Goal: Transaction & Acquisition: Register for event/course

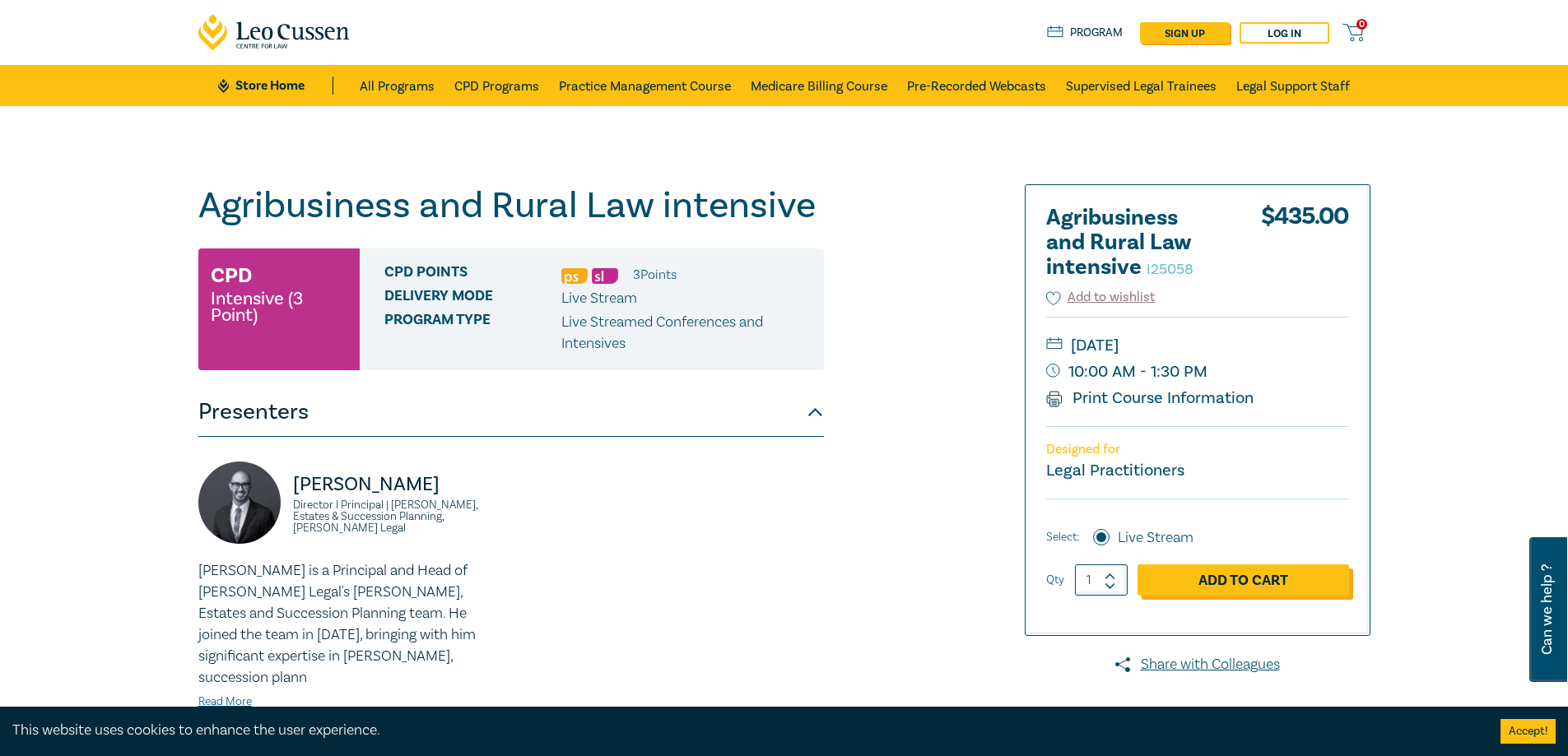
click at [1238, 581] on link "Add to Cart" at bounding box center [1243, 580] width 212 height 31
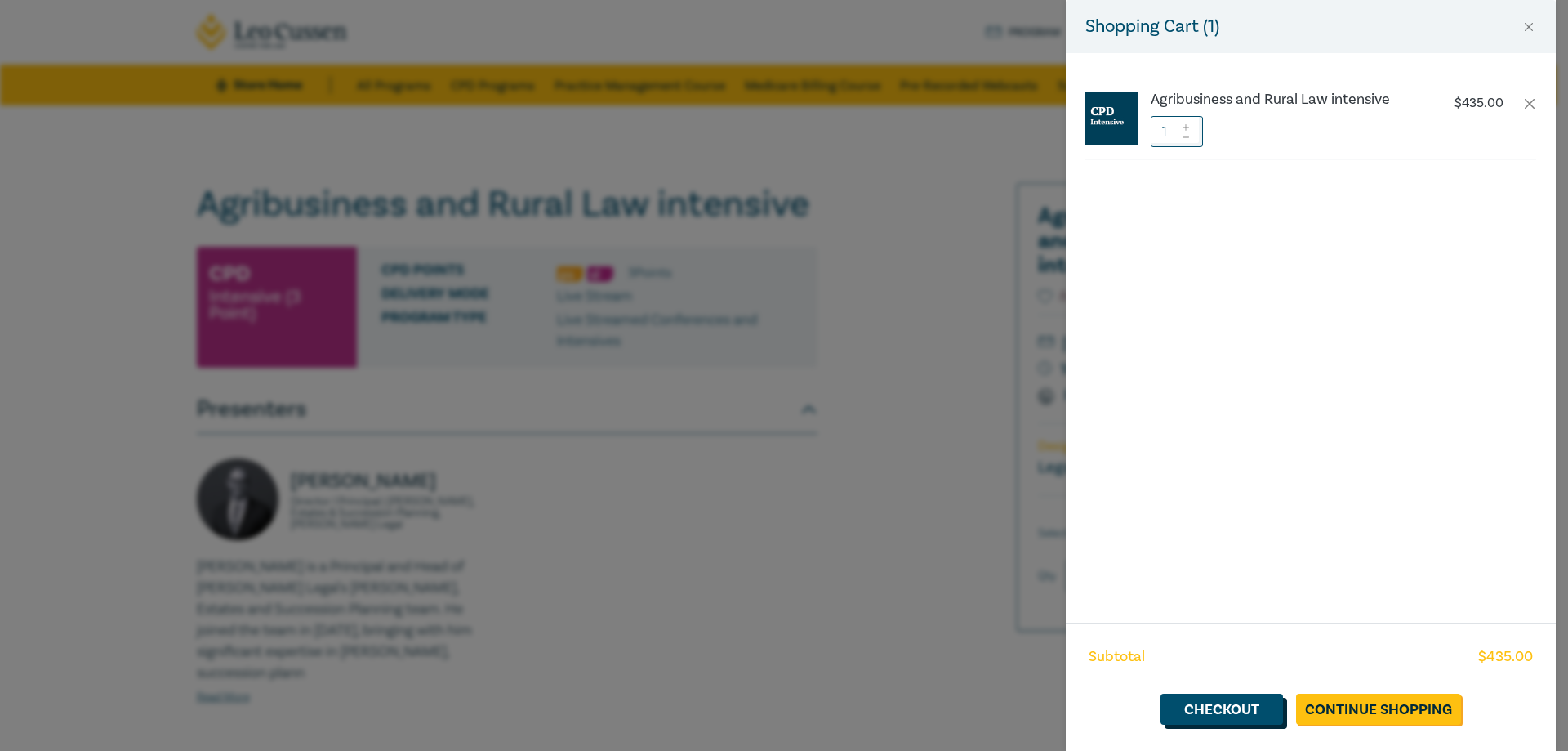
click at [1203, 711] on link "Checkout" at bounding box center [1222, 710] width 123 height 31
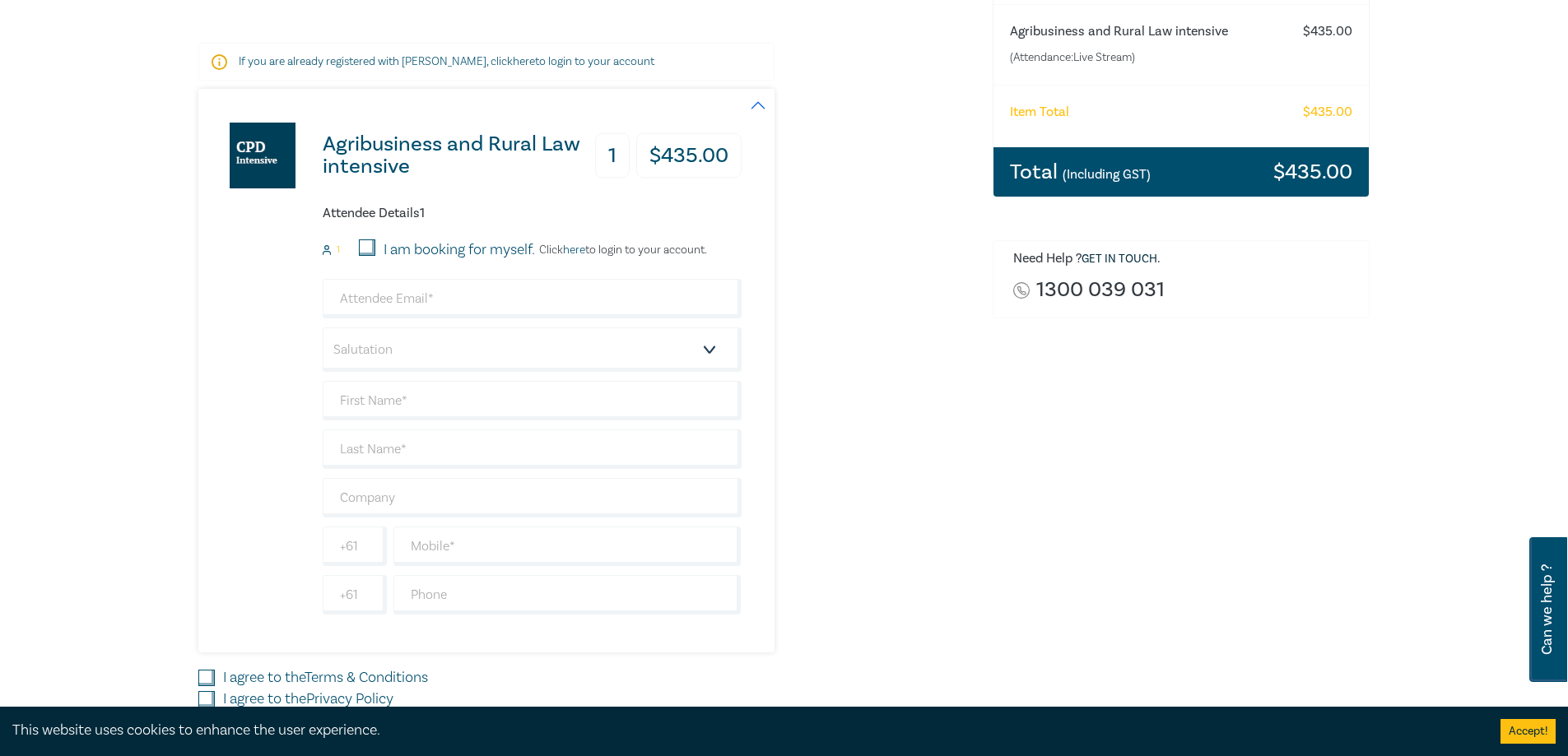
scroll to position [247, 0]
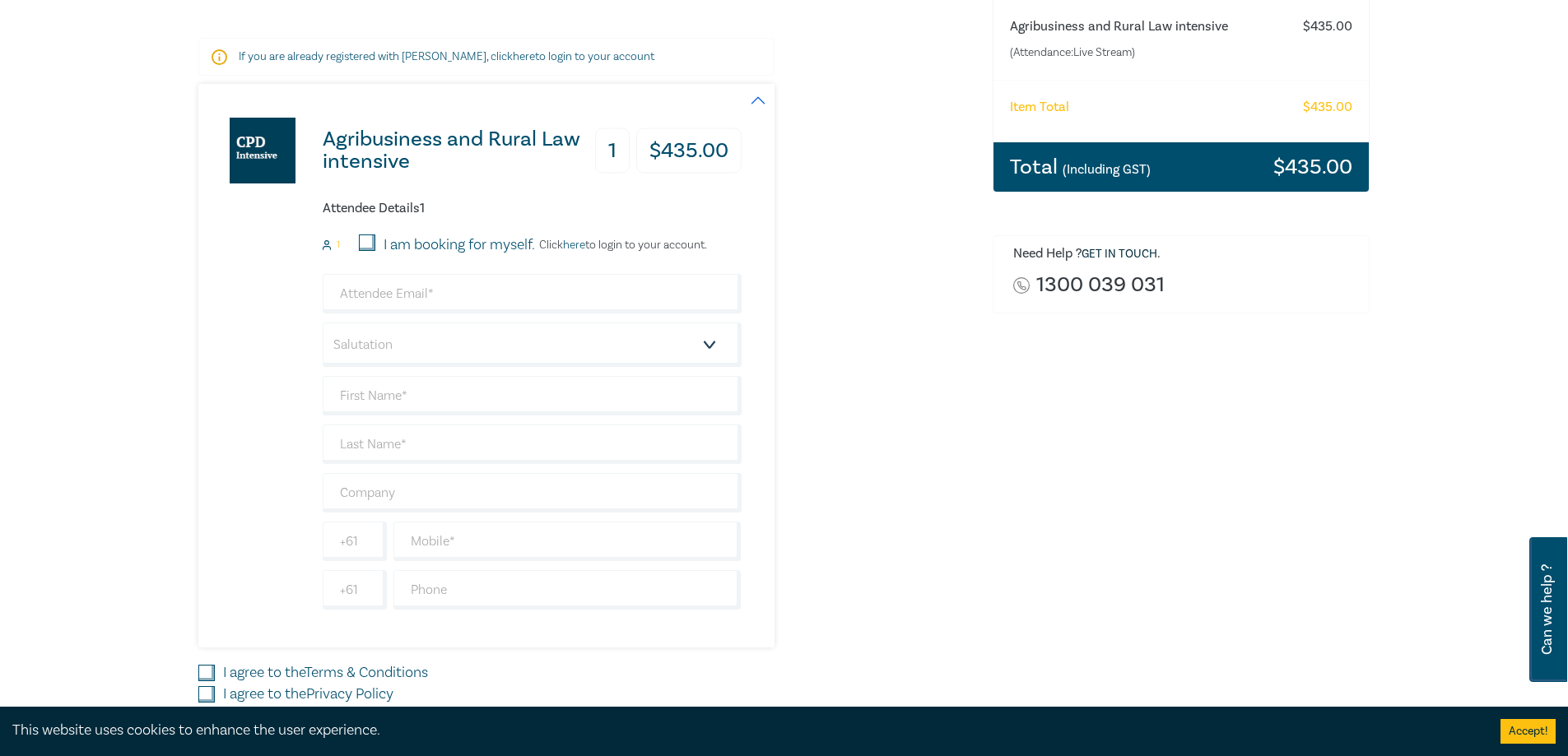
click at [364, 240] on input "I am booking for myself." at bounding box center [367, 243] width 17 height 17
checkbox input "true"
click at [395, 294] on input "email" at bounding box center [532, 293] width 419 height 40
type input "tammy@barkerandassociates.com.au"
type input "[PERSON_NAME] [PERSON_NAME]"
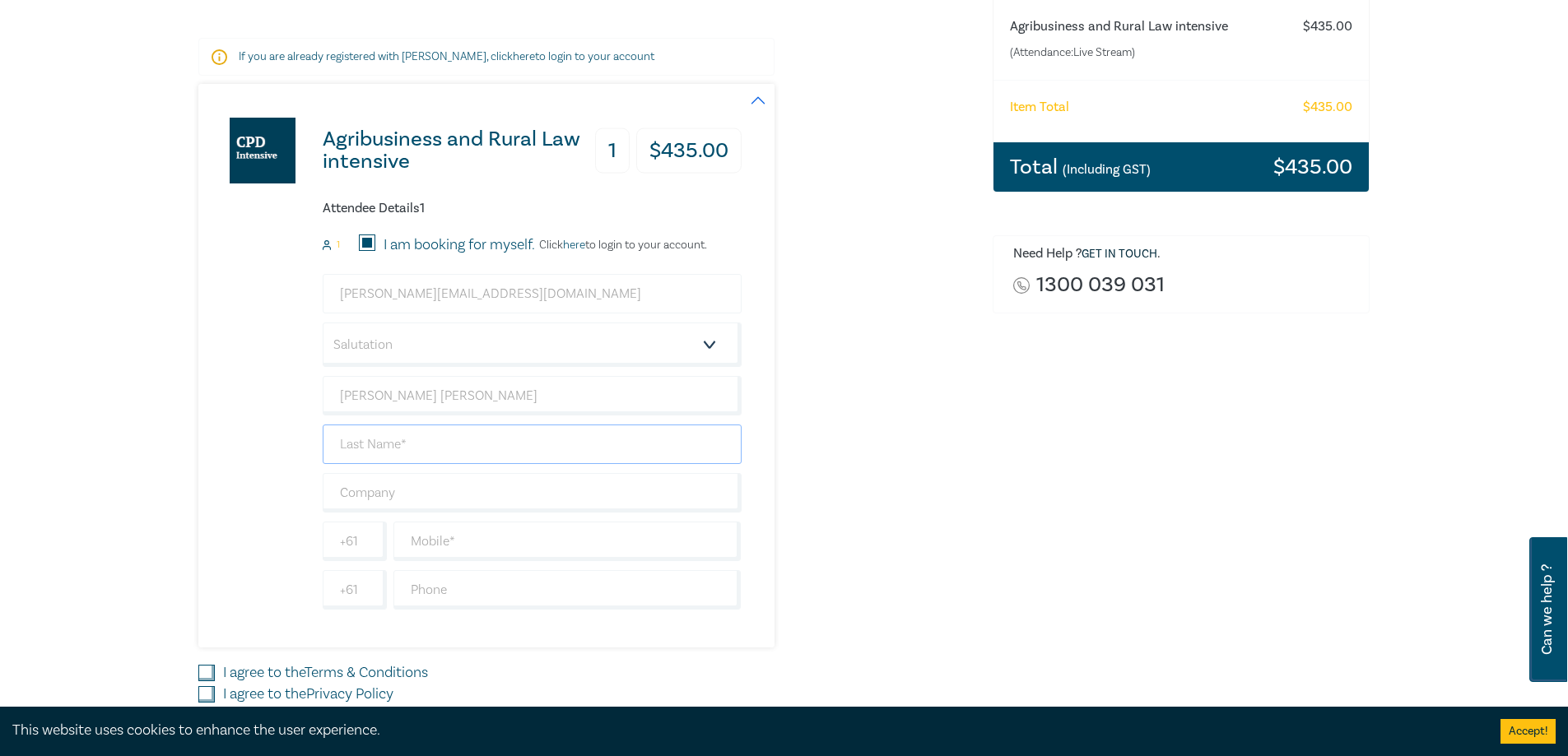
type input "[PERSON_NAME]"
type input "[PERSON_NAME] & Associates"
type input "0354503136"
type input "[GEOGRAPHIC_DATA]"
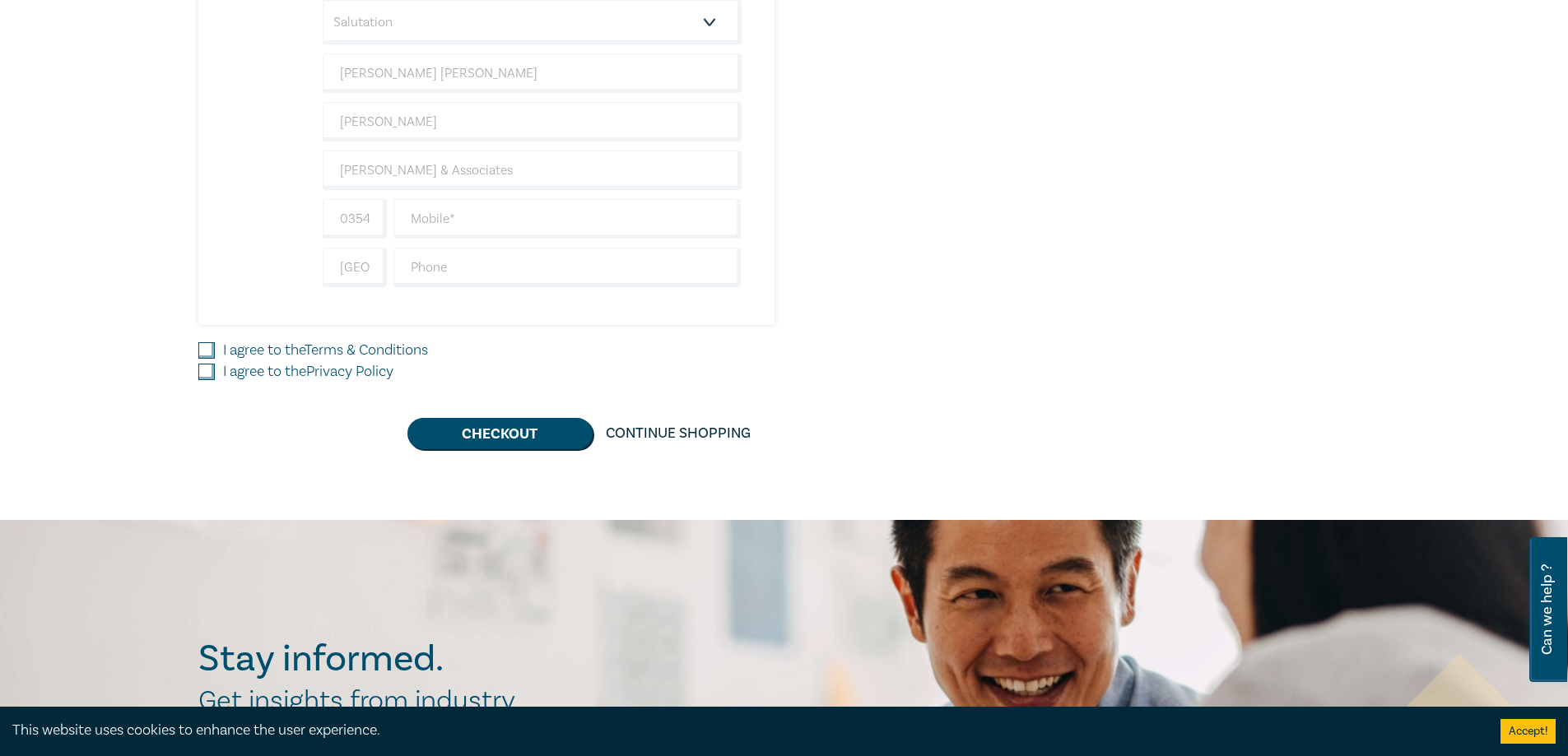
scroll to position [576, 0]
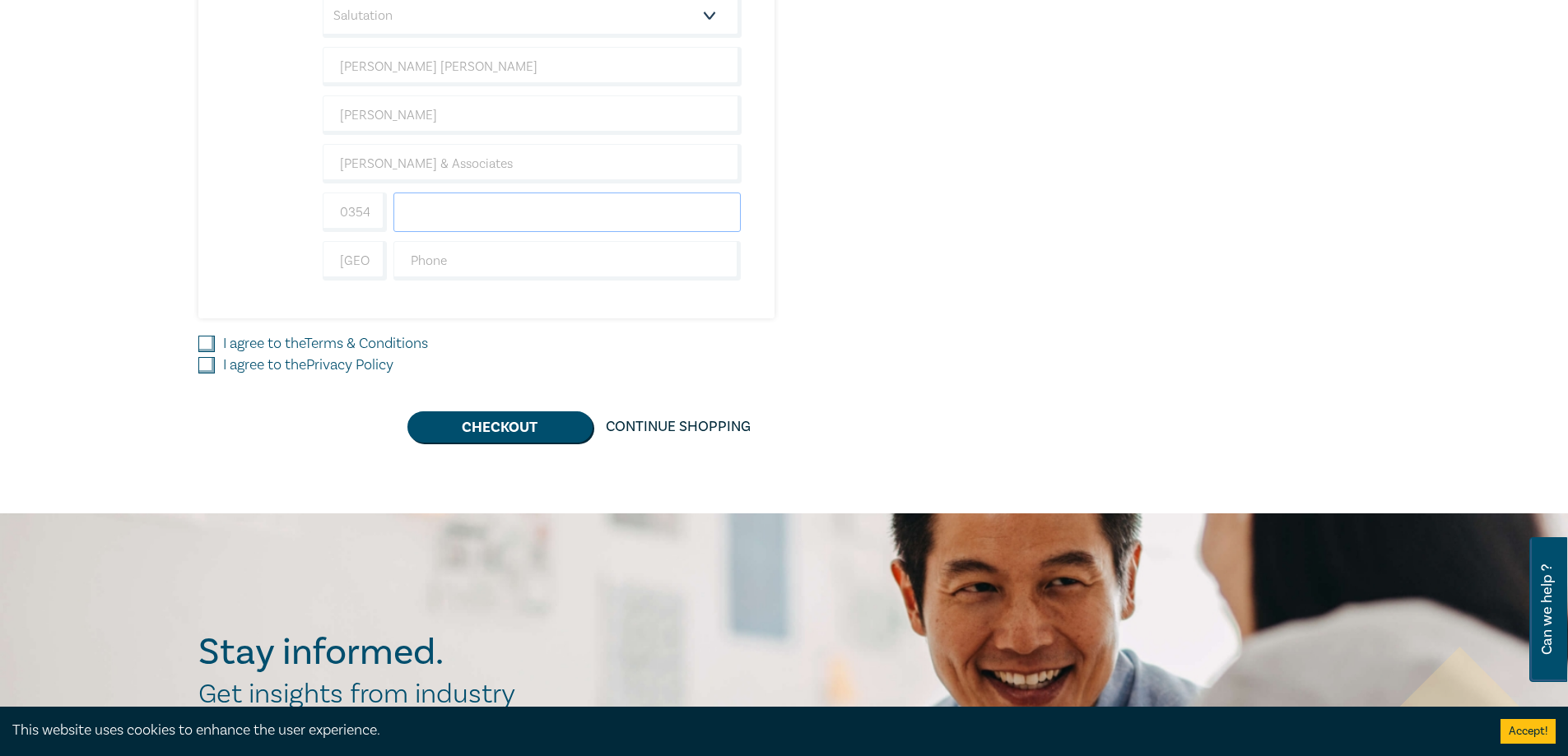
click at [453, 211] on input "text" at bounding box center [567, 212] width 349 height 40
type input "0439514515"
click at [459, 268] on input "text" at bounding box center [567, 261] width 349 height 40
type input "0354503136"
click at [365, 216] on input "0354503136" at bounding box center [354, 212] width 64 height 40
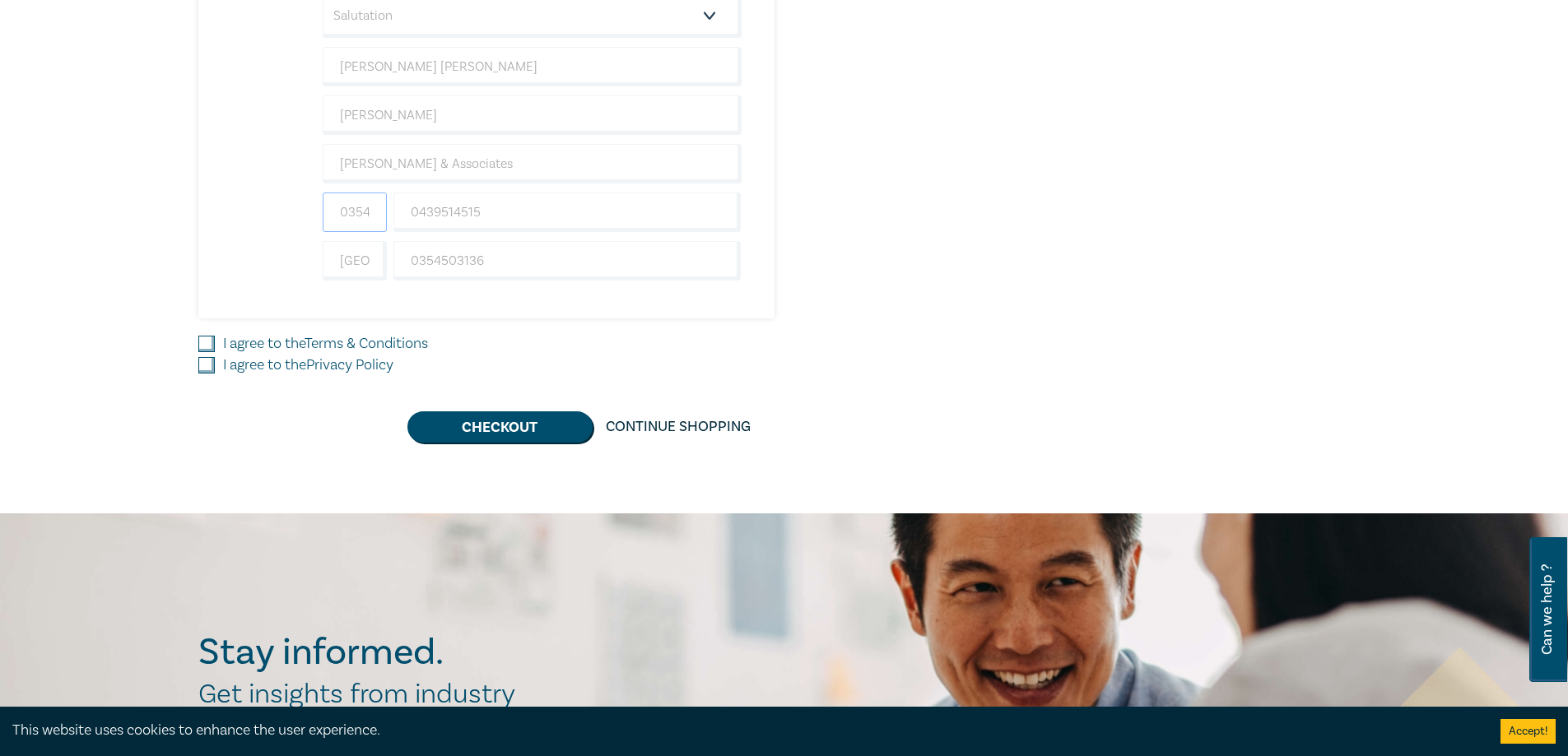
scroll to position [0, 0]
drag, startPoint x: 371, startPoint y: 220, endPoint x: 296, endPoint y: 214, distance: 75.2
click at [296, 214] on div "Agribusiness and Rural Law intensive 1 $ 435.00 Attendee Details 1 1 I am booki…" at bounding box center [470, 37] width 543 height 564
type input "6"
click at [213, 346] on input "I agree to the Terms & Conditions" at bounding box center [207, 344] width 17 height 17
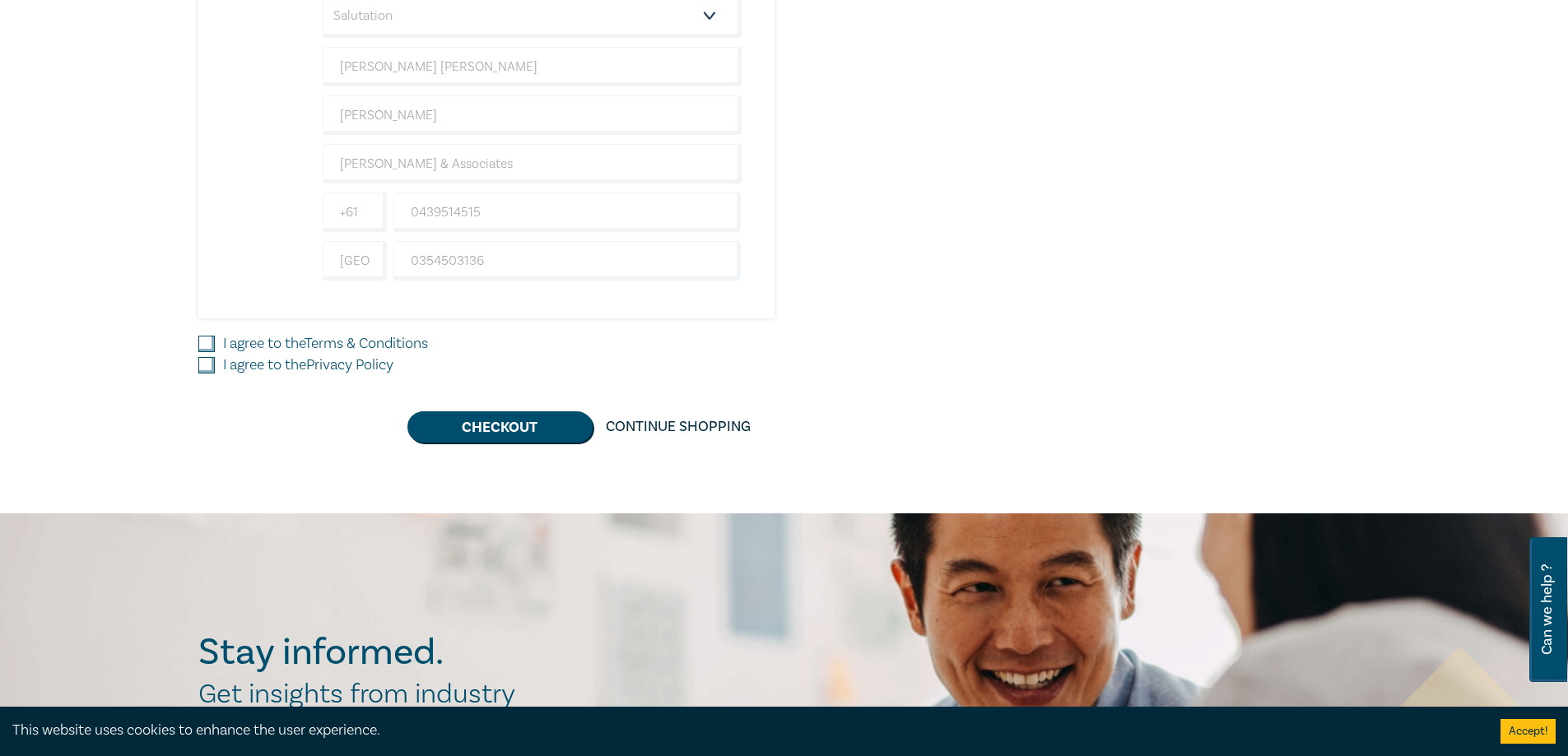
checkbox input "true"
click at [208, 371] on input "I agree to the Privacy Policy" at bounding box center [207, 365] width 17 height 17
checkbox input "true"
click at [496, 421] on button "Checkout" at bounding box center [500, 427] width 185 height 31
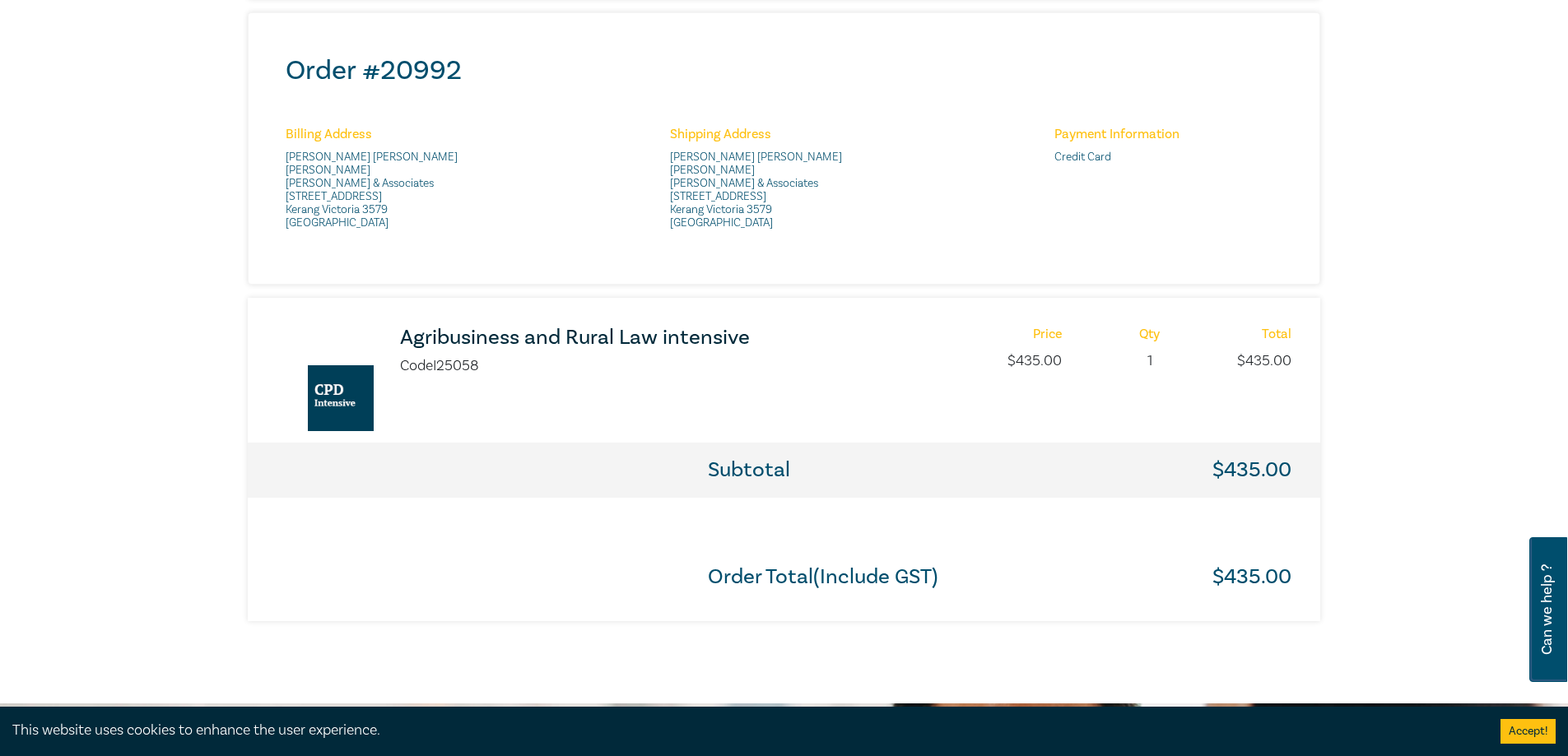
scroll to position [905, 0]
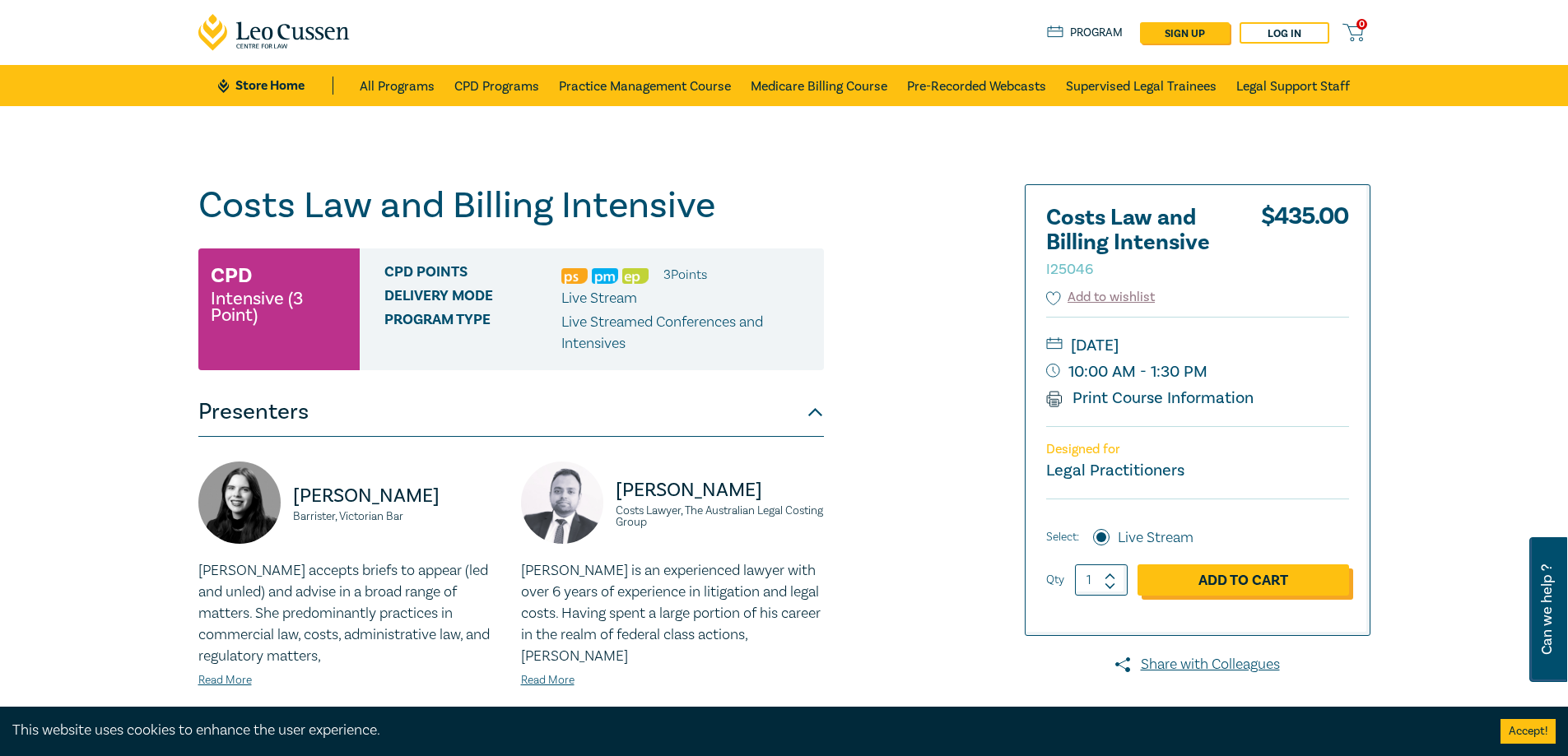
click at [1265, 580] on link "Add to Cart" at bounding box center [1243, 580] width 212 height 31
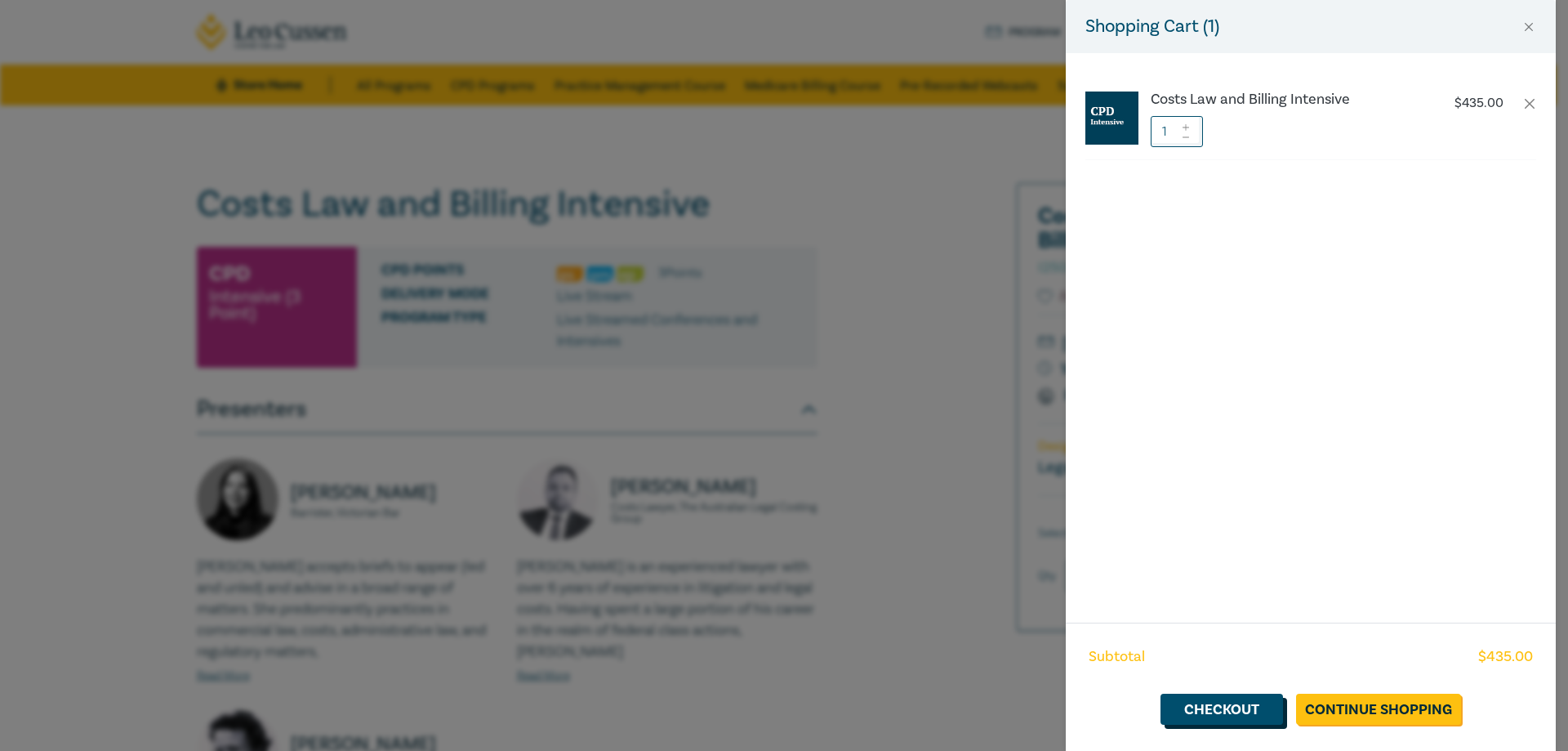
click at [1221, 712] on link "Checkout" at bounding box center [1222, 710] width 123 height 31
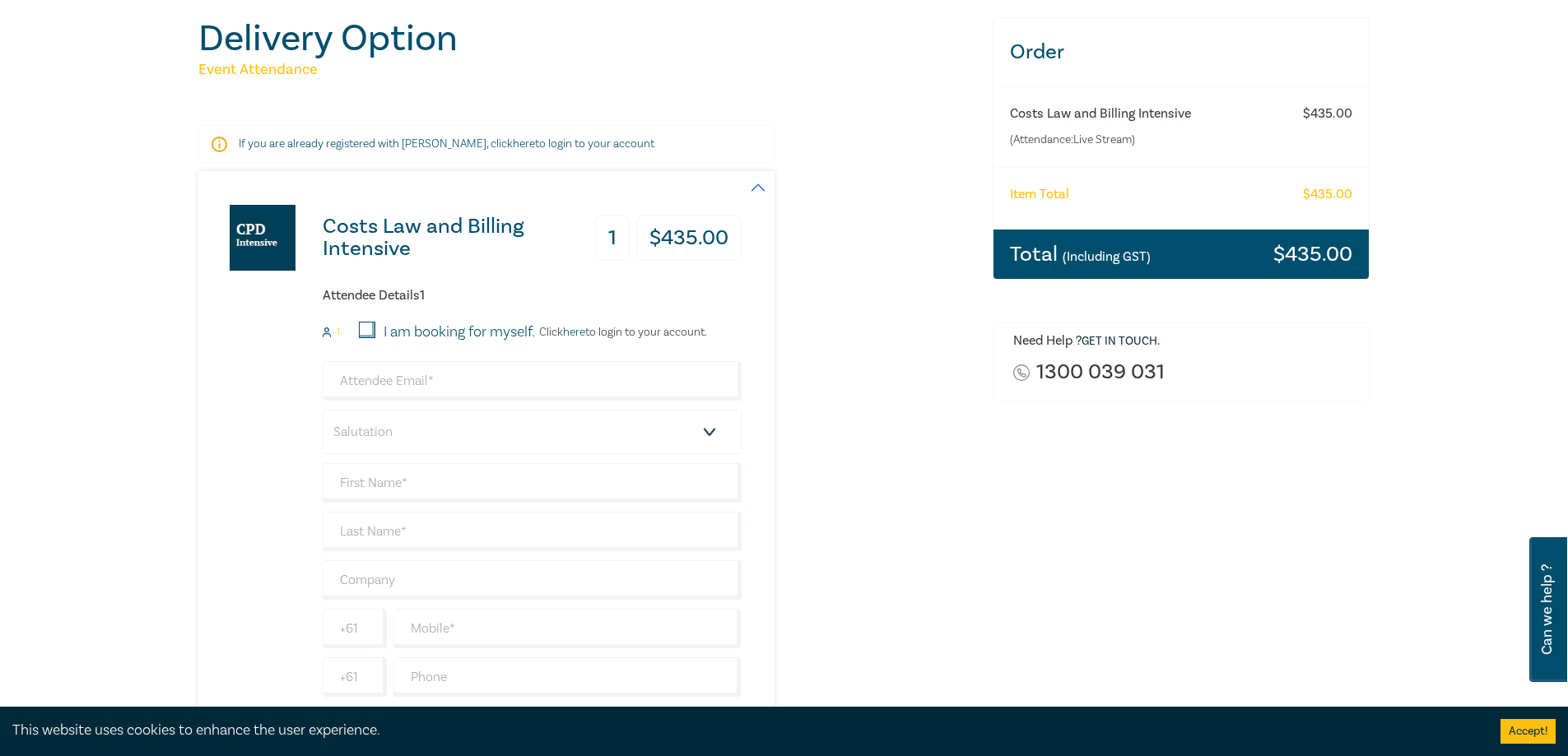
scroll to position [165, 0]
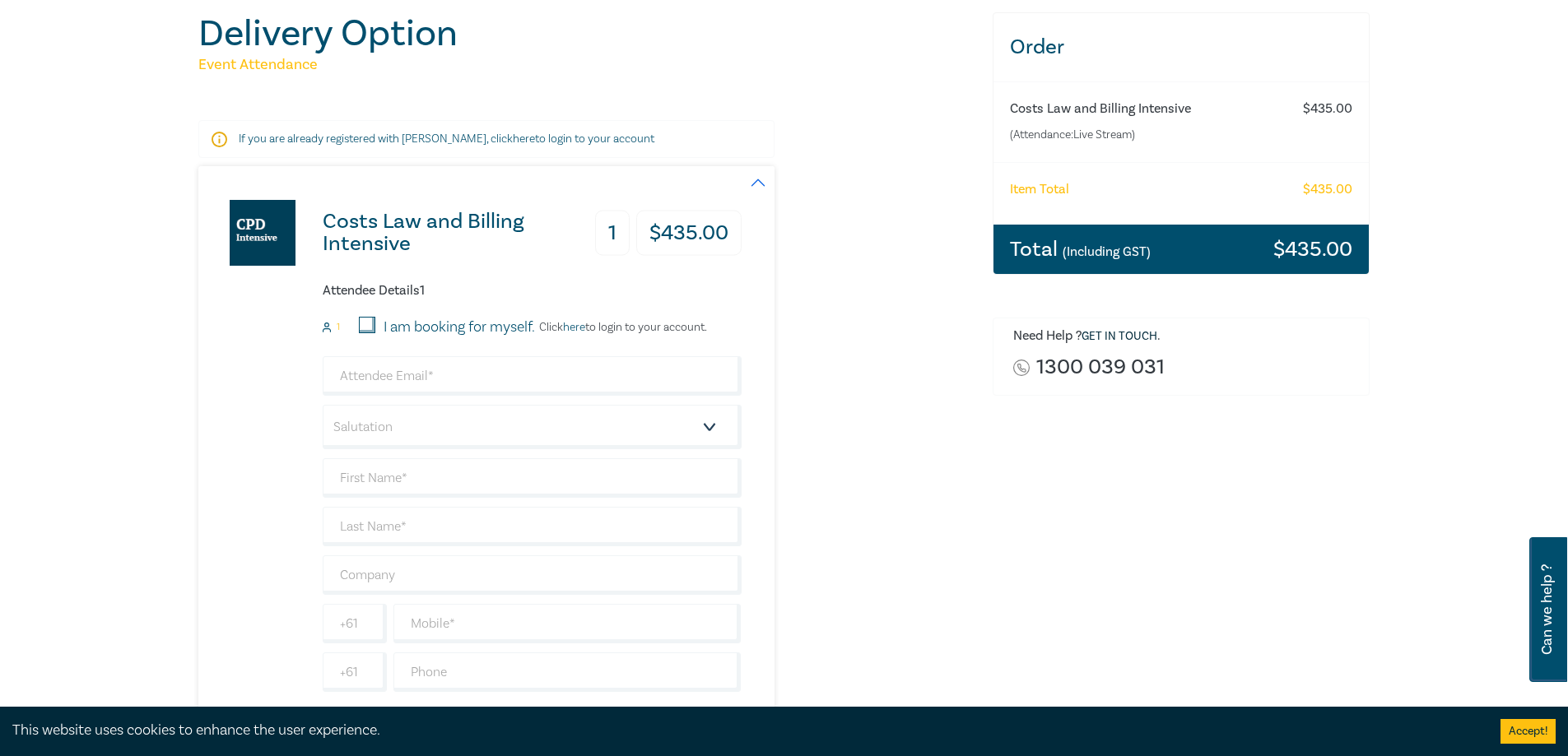
click at [370, 319] on input "I am booking for myself." at bounding box center [367, 325] width 17 height 17
checkbox input "true"
click at [409, 385] on input "email" at bounding box center [532, 375] width 419 height 40
type input "tammy@barkerandassociates.com.au"
type input "[PERSON_NAME] [PERSON_NAME]"
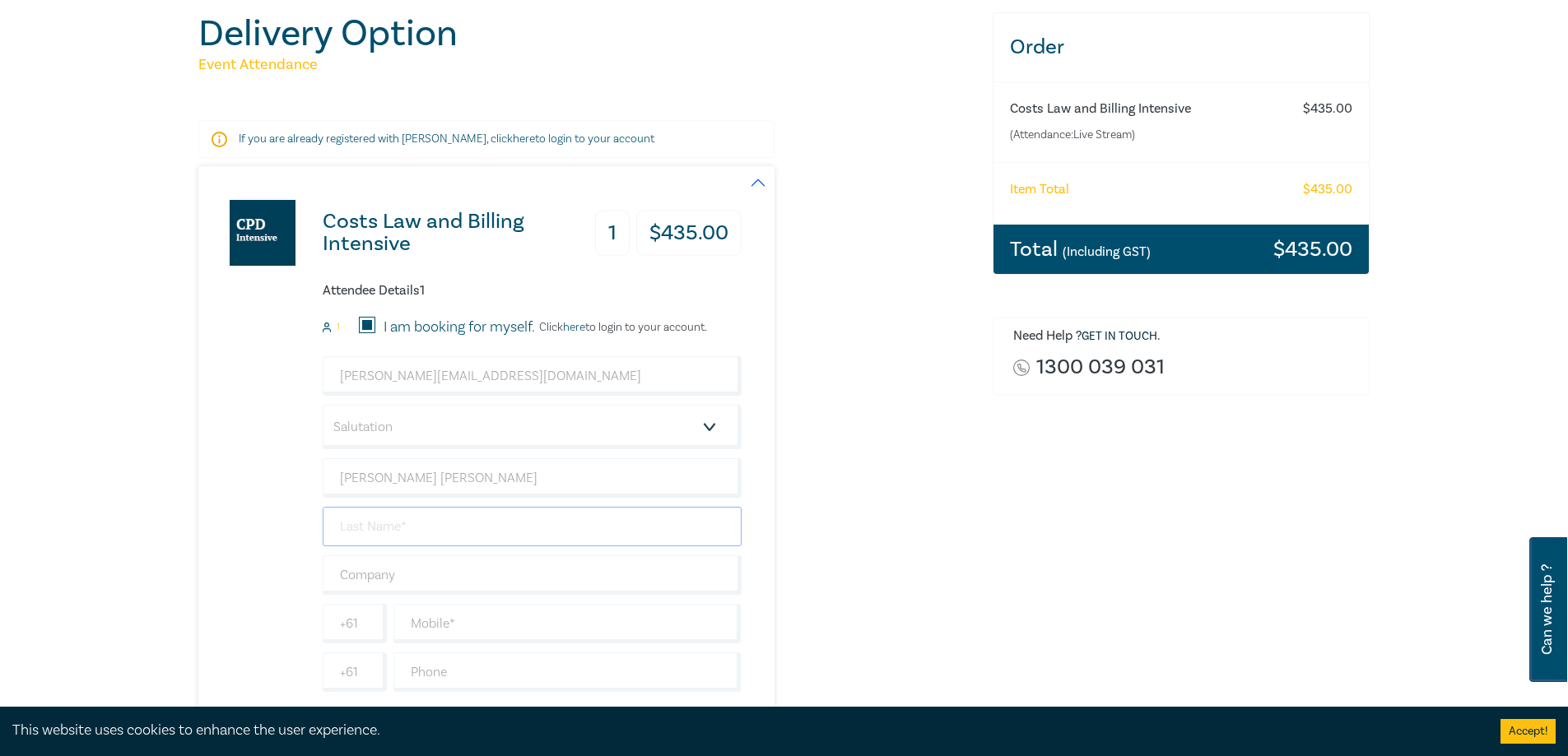
type input "[PERSON_NAME]"
type input "[PERSON_NAME] & Associates"
type input "0354503136"
type input "[GEOGRAPHIC_DATA]"
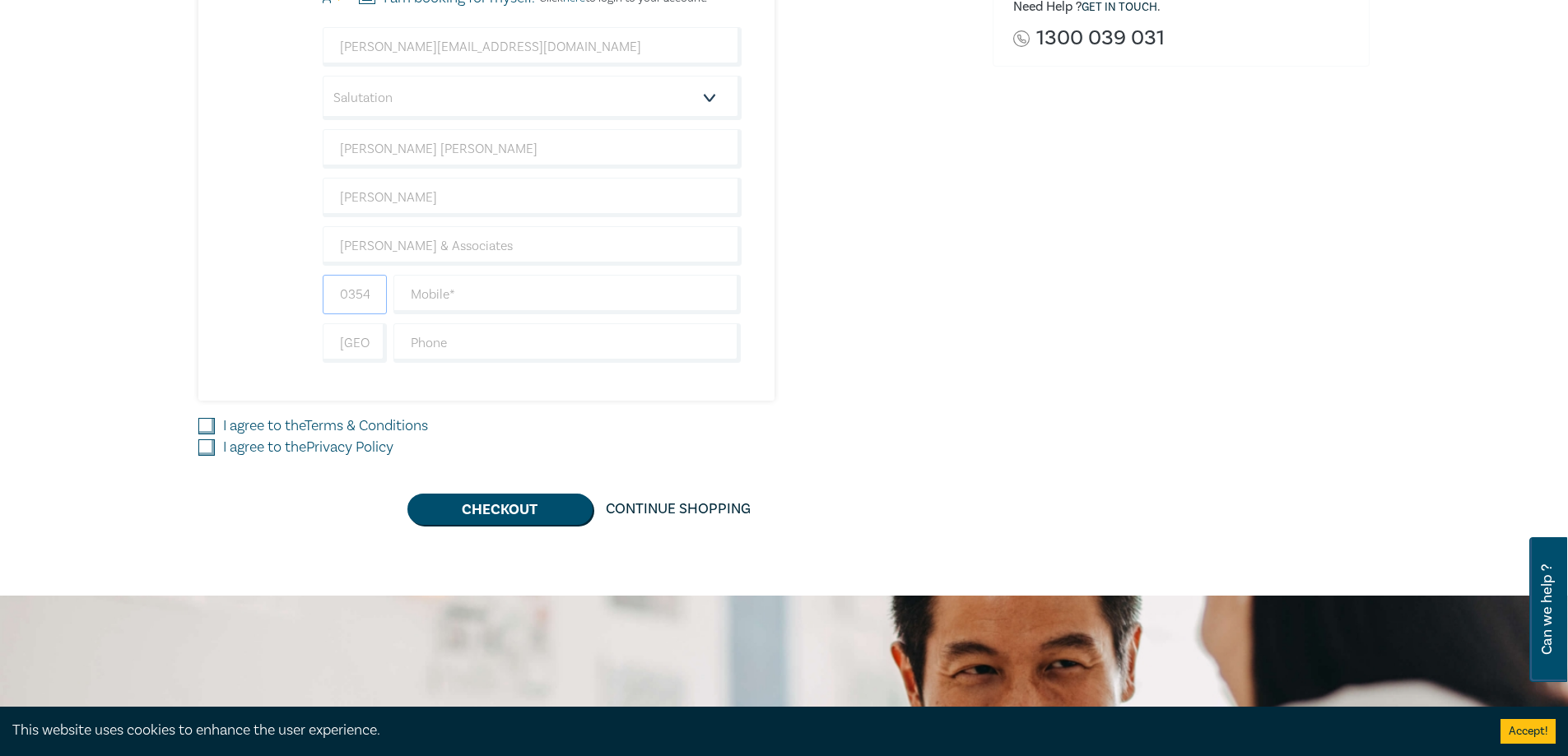
scroll to position [0, 0]
drag, startPoint x: 372, startPoint y: 295, endPoint x: 332, endPoint y: 310, distance: 42.7
click at [343, 295] on input "0354503136" at bounding box center [354, 294] width 64 height 40
type input "03136"
click at [453, 291] on input "text" at bounding box center [567, 294] width 349 height 40
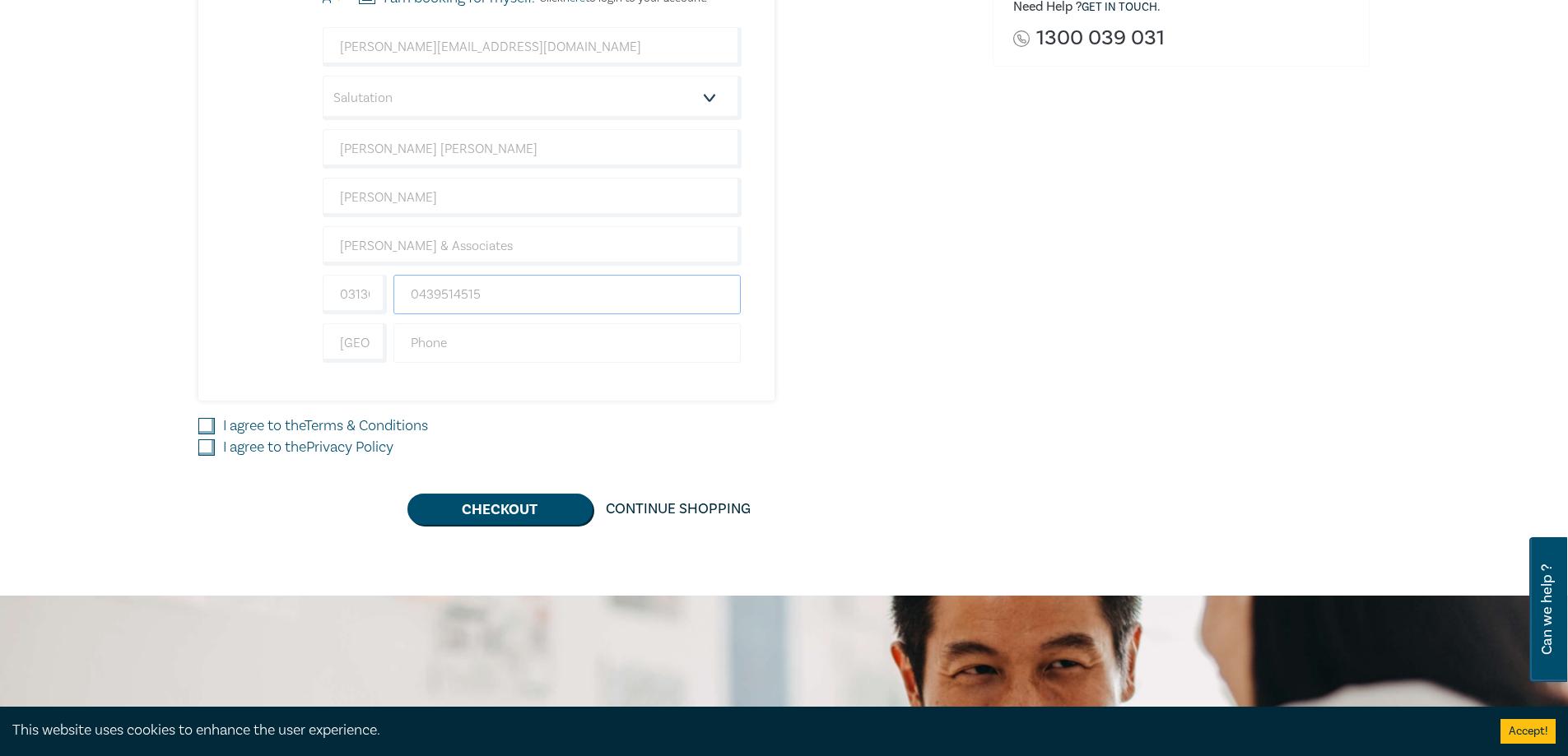
type input "0439514515"
drag, startPoint x: 372, startPoint y: 297, endPoint x: 267, endPoint y: 296, distance: 105.0
click at [268, 296] on div "Costs Law and Billing Intensive 1 $ 435.00 Attendee Details 1 1 I am booking fo…" at bounding box center [470, 119] width 543 height 564
click at [488, 349] on input "text" at bounding box center [567, 343] width 349 height 40
type input "0354503136"
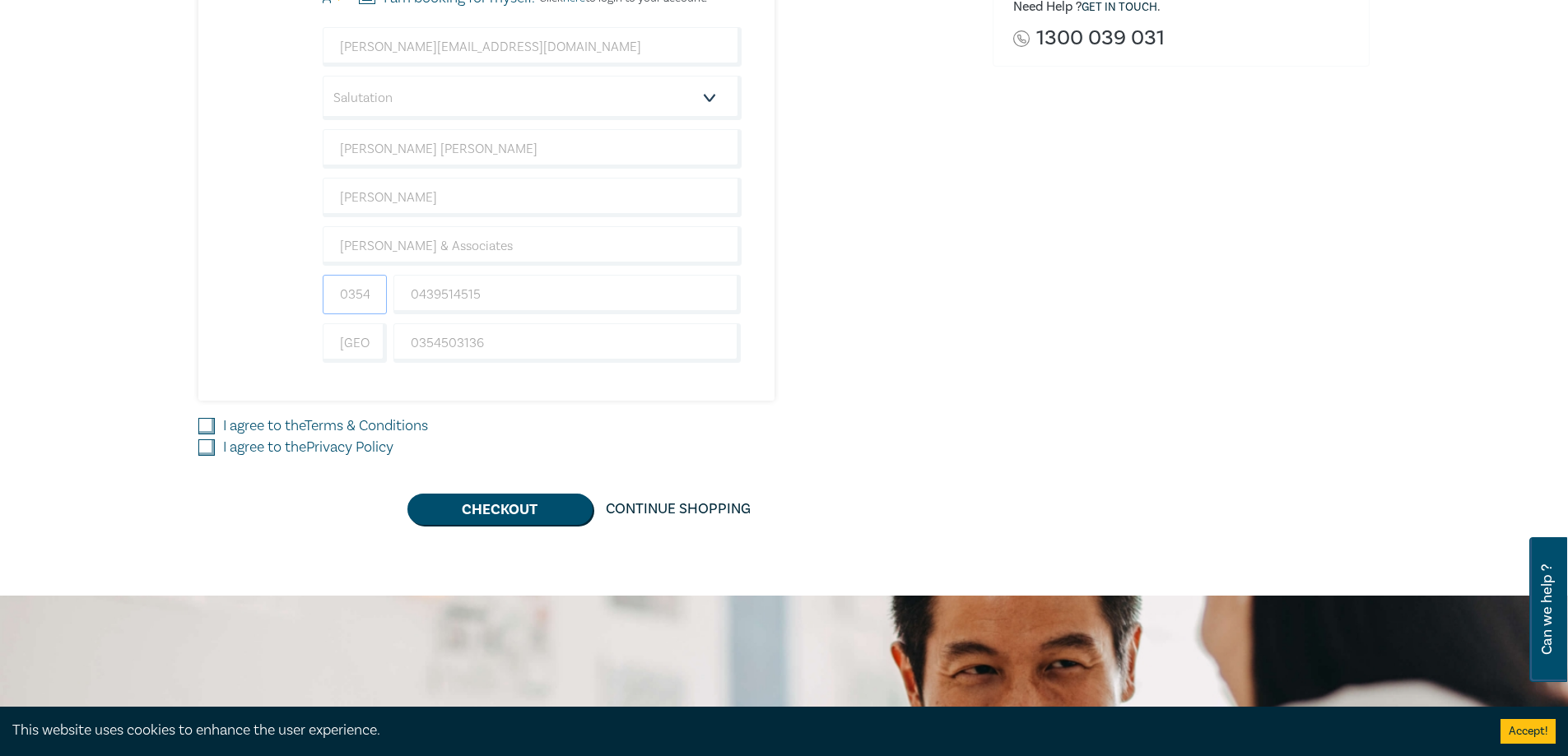
drag, startPoint x: 331, startPoint y: 294, endPoint x: 272, endPoint y: 292, distance: 59.0
click at [272, 292] on div "Costs Law and Billing Intensive 1 $ 435.00 Attendee Details 1 1 I am booking fo…" at bounding box center [470, 119] width 543 height 564
type input "03136"
click at [211, 426] on input "I agree to the Terms & Conditions" at bounding box center [207, 426] width 17 height 17
checkbox input "true"
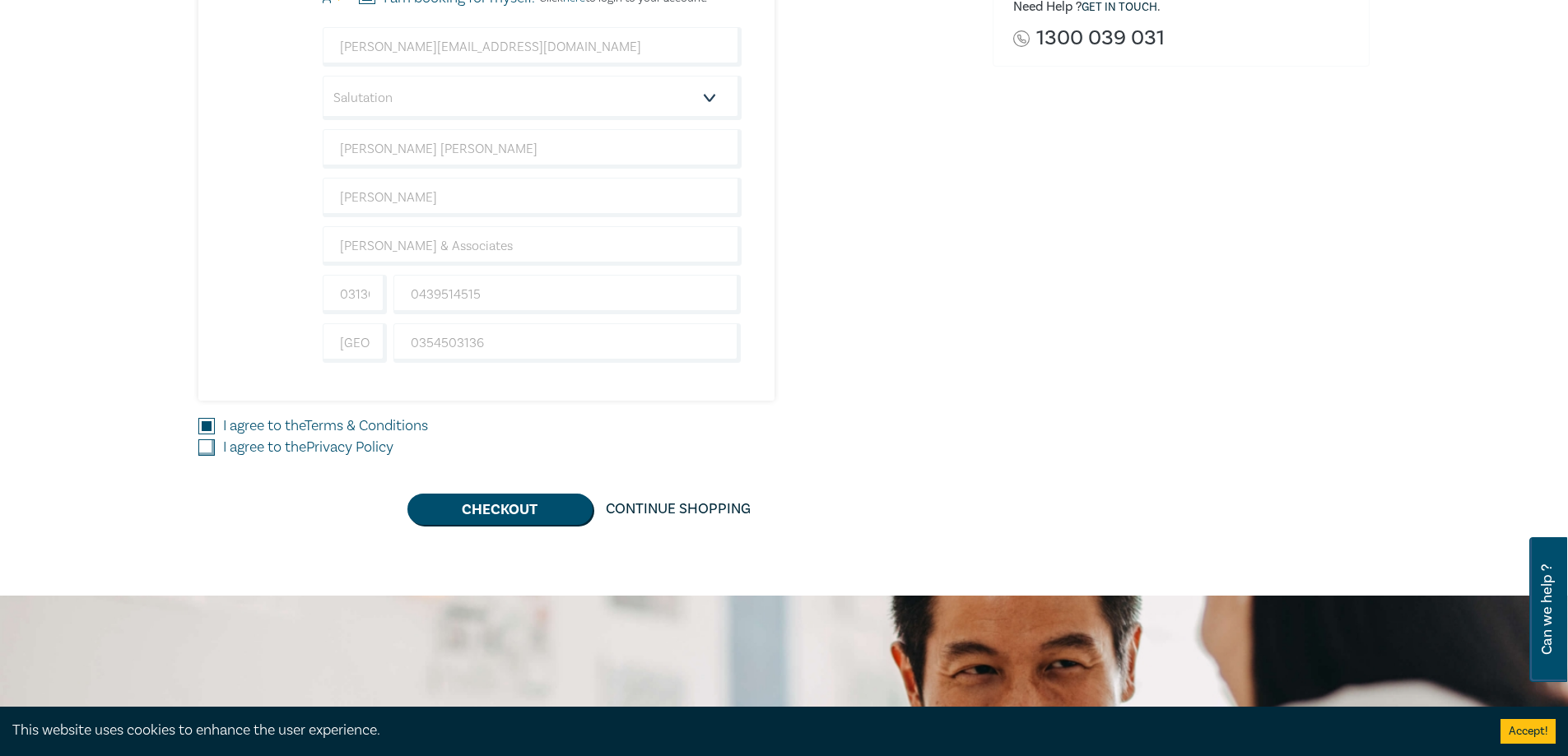
click at [210, 451] on input "I agree to the Privacy Policy" at bounding box center [207, 447] width 17 height 17
checkbox input "true"
click at [505, 509] on button "Checkout" at bounding box center [500, 509] width 185 height 31
